Goal: Check status: Check status

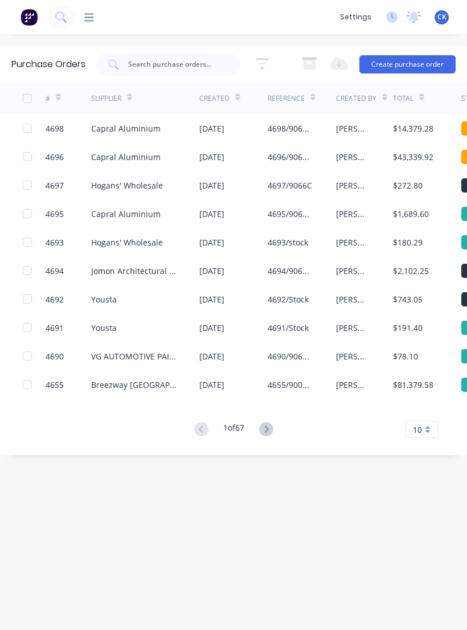
click at [157, 62] on input "text" at bounding box center [174, 64] width 95 height 11
type input "4688"
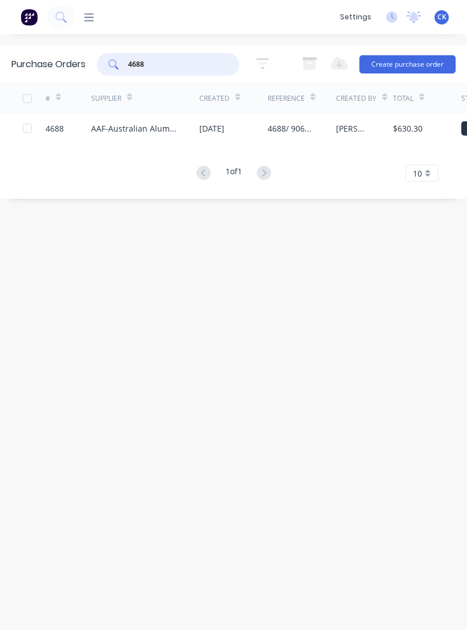
click at [182, 125] on div "AAF-Australian Aluminium Finishing" at bounding box center [145, 128] width 108 height 28
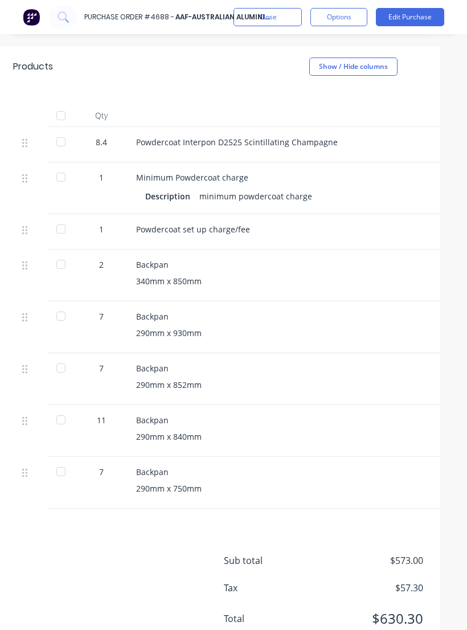
scroll to position [295, 16]
click at [58, 130] on div at bounding box center [60, 141] width 23 height 23
click at [63, 104] on div at bounding box center [60, 115] width 23 height 23
click at [62, 104] on div at bounding box center [60, 115] width 23 height 23
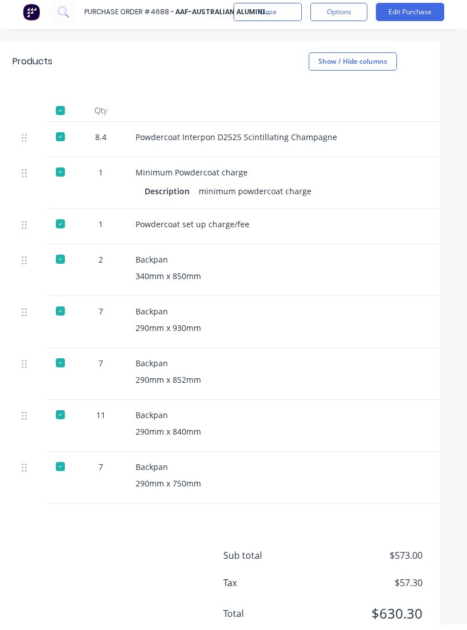
scroll to position [0, 0]
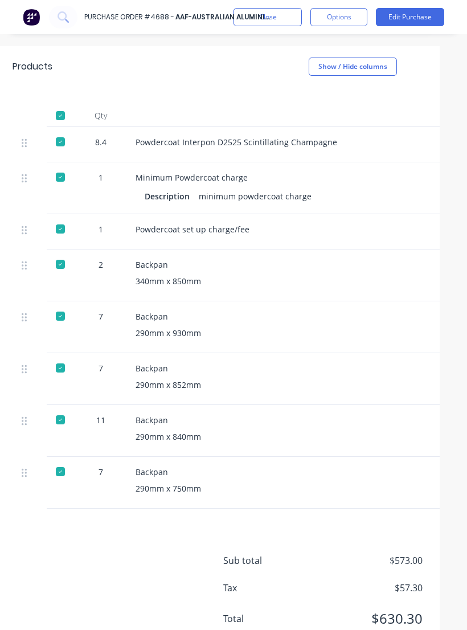
type textarea "x"
click at [271, 13] on button "Close" at bounding box center [268, 17] width 68 height 18
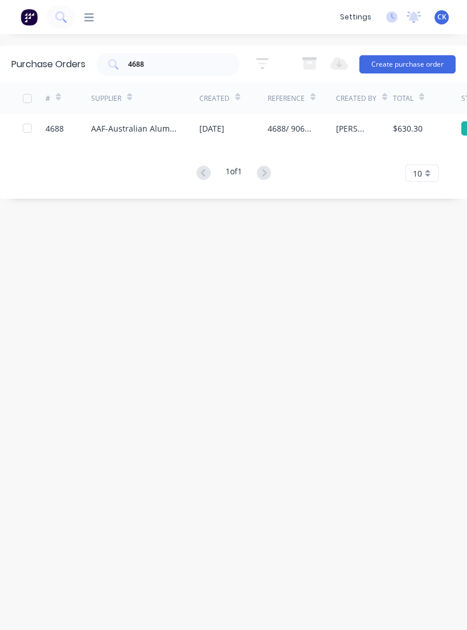
click at [190, 59] on input "4688" at bounding box center [174, 64] width 95 height 11
click at [157, 63] on input "4688" at bounding box center [174, 64] width 95 height 11
type input "4"
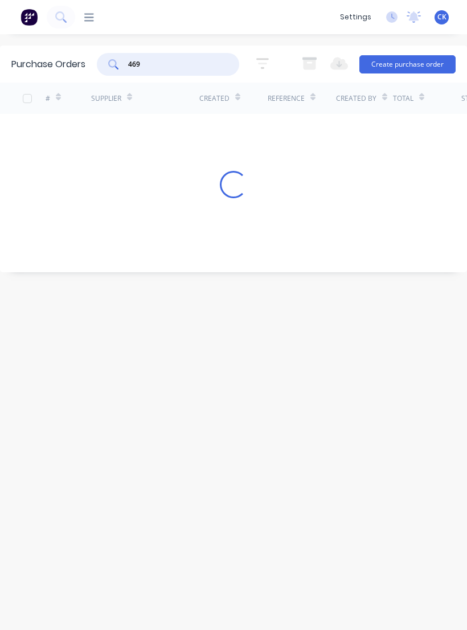
type input "4697"
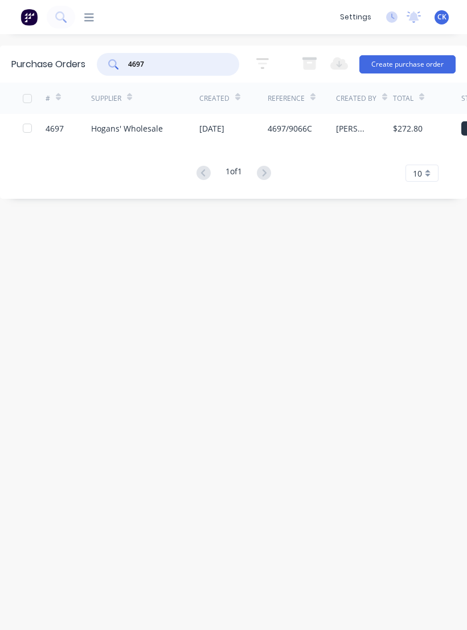
click at [146, 132] on div "Hogans' Wholesale" at bounding box center [127, 128] width 72 height 12
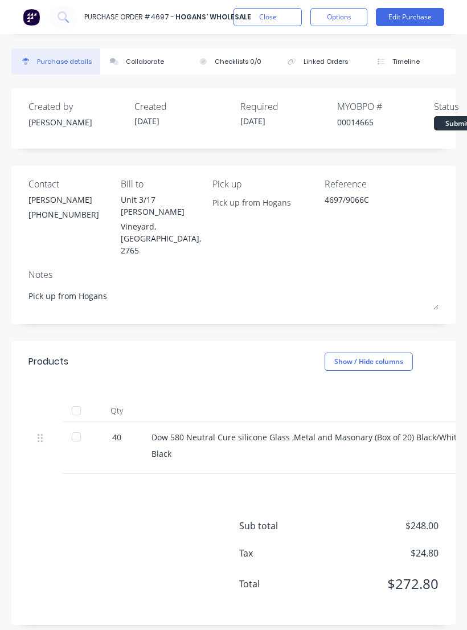
click at [81, 426] on div at bounding box center [76, 437] width 23 height 23
type textarea "x"
